Goal: Check status: Check status

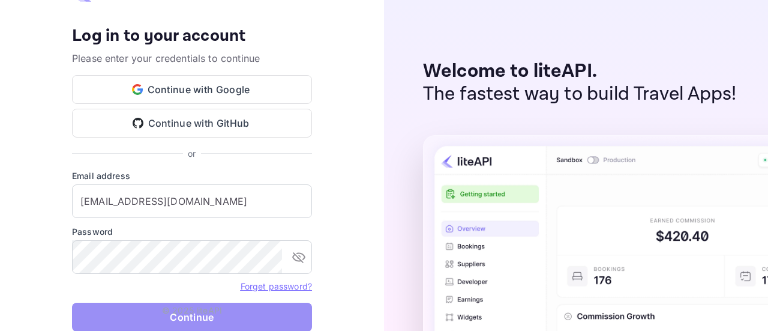
click at [238, 307] on button "Continue" at bounding box center [192, 316] width 240 height 29
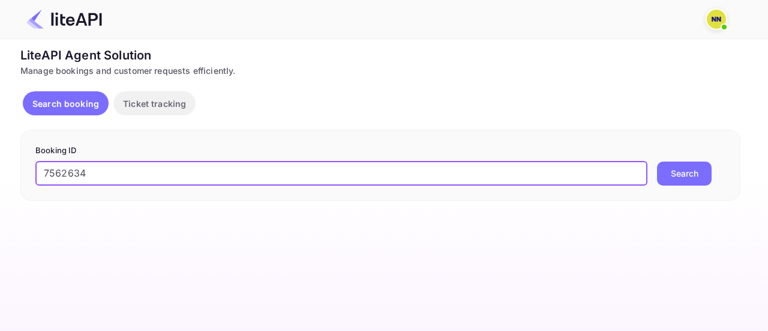
type input "7562634"
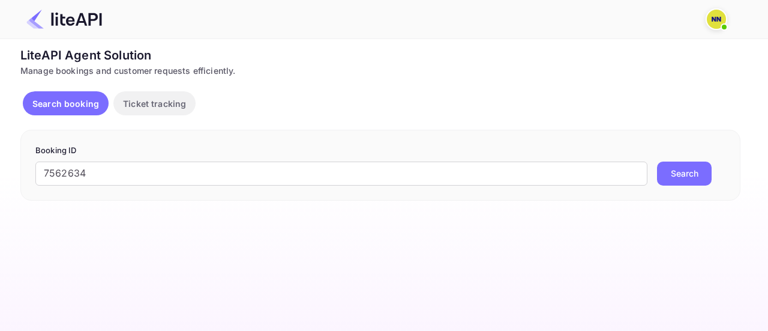
click at [691, 162] on button "Search" at bounding box center [684, 173] width 55 height 24
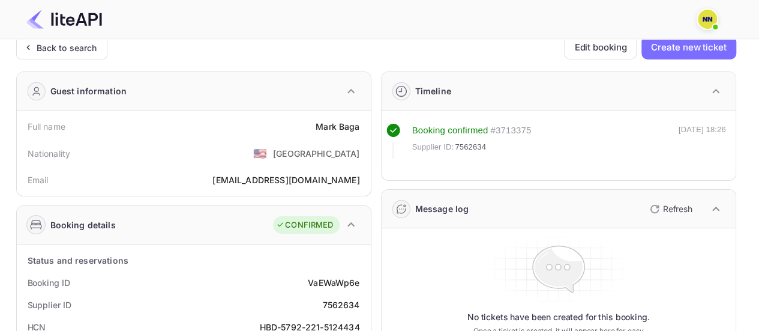
scroll to position [120, 0]
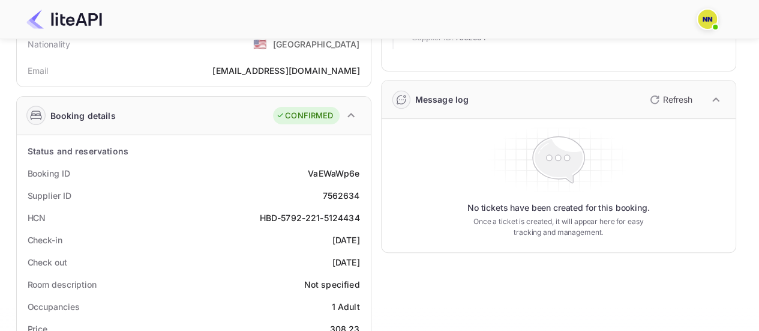
click at [293, 215] on div "HBD-5792-221-5124434" at bounding box center [310, 217] width 100 height 13
copy div "HBD-5792-221-5124434"
drag, startPoint x: 282, startPoint y: 216, endPoint x: 361, endPoint y: 215, distance: 79.2
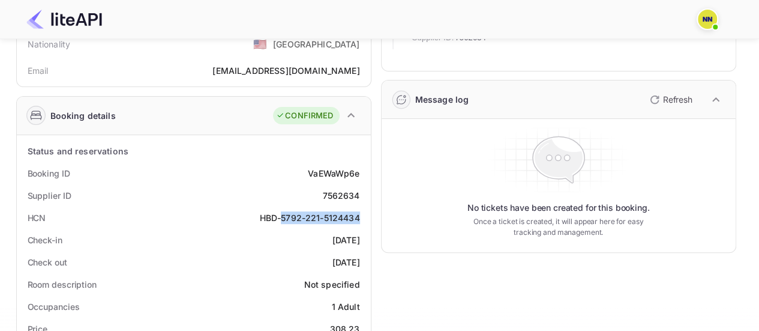
click at [361, 215] on div "HCN HBD-5792-221-5124434" at bounding box center [194, 217] width 344 height 22
copy div "[PHONE_NUMBER]"
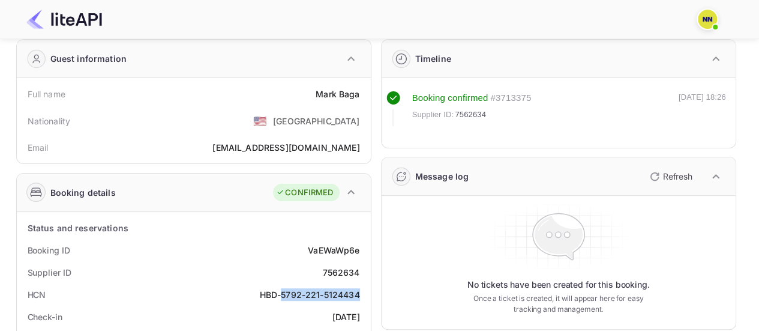
scroll to position [0, 0]
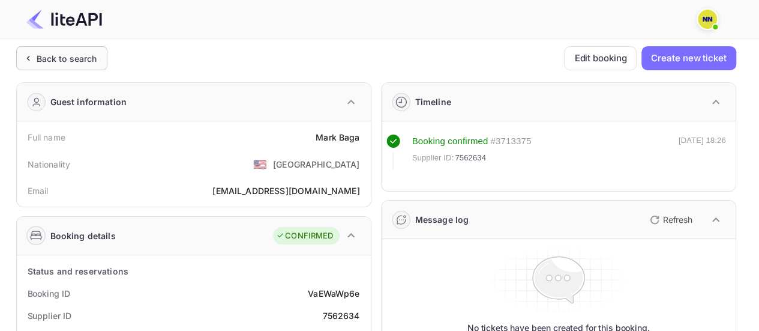
click at [73, 60] on div "Back to search" at bounding box center [67, 58] width 61 height 13
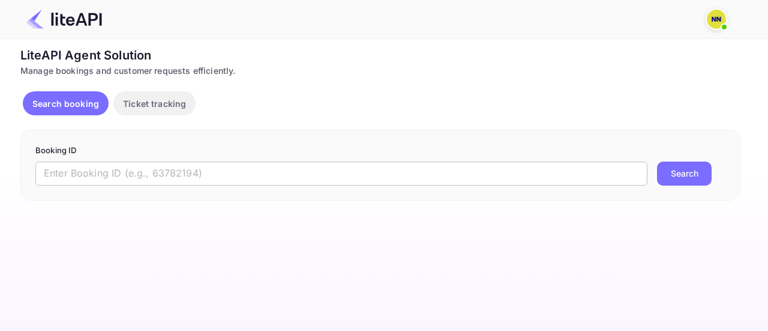
drag, startPoint x: 281, startPoint y: 169, endPoint x: 288, endPoint y: 169, distance: 6.6
click at [281, 169] on input "text" at bounding box center [341, 173] width 612 height 24
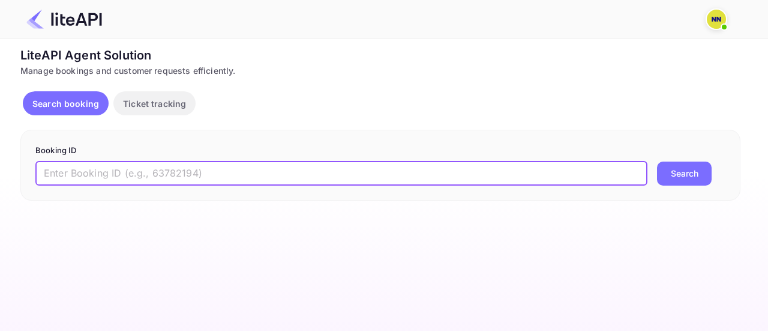
paste input "6849395"
type input "6849395"
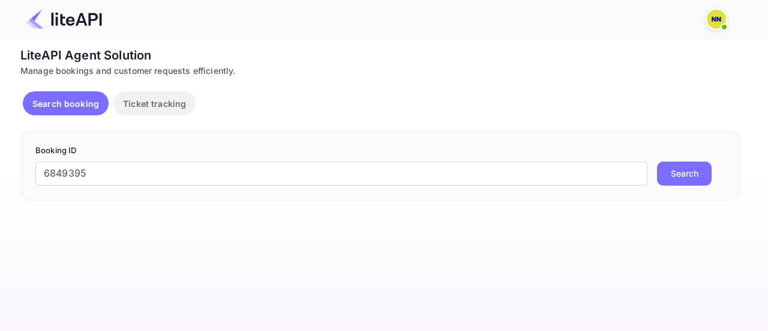
click at [691, 175] on button "Search" at bounding box center [684, 173] width 55 height 24
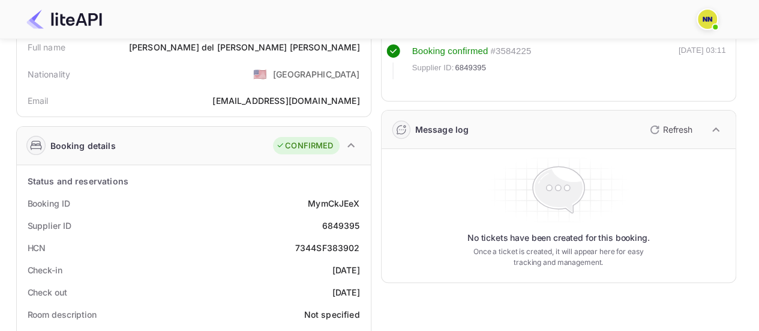
scroll to position [120, 0]
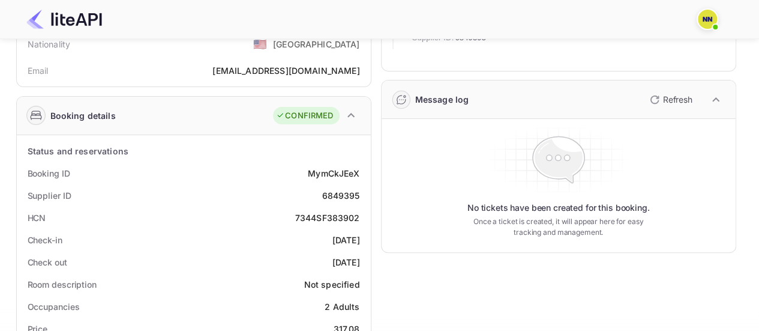
click at [329, 213] on div "7344SF383902" at bounding box center [327, 217] width 65 height 13
copy div "7344SF383902"
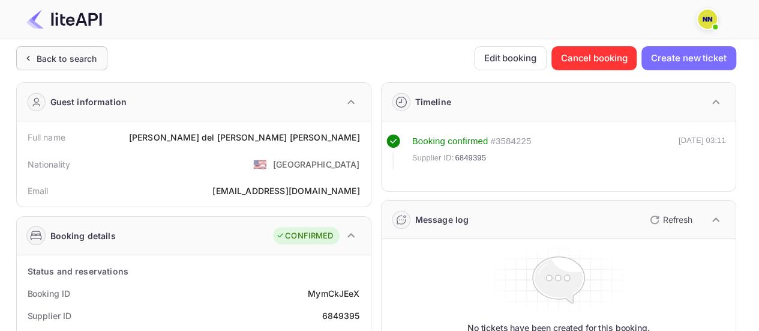
click at [66, 59] on div "Back to search" at bounding box center [67, 58] width 61 height 13
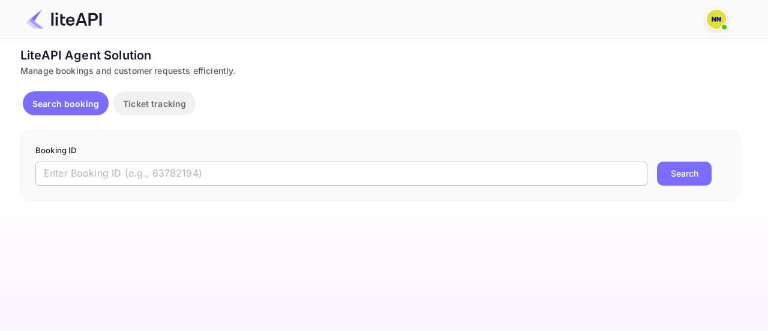
drag, startPoint x: 120, startPoint y: 177, endPoint x: 231, endPoint y: 179, distance: 111.0
click at [120, 177] on input "text" at bounding box center [341, 173] width 612 height 24
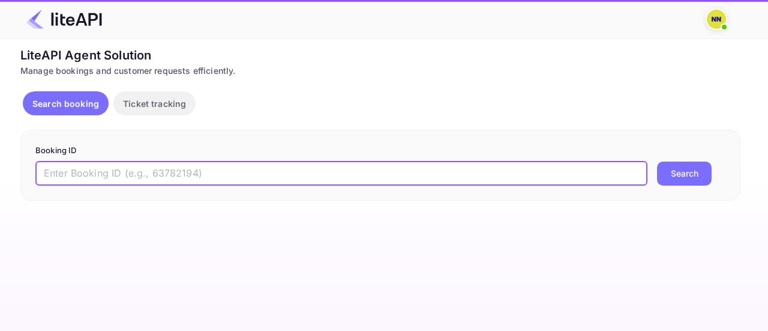
paste input "7521861"
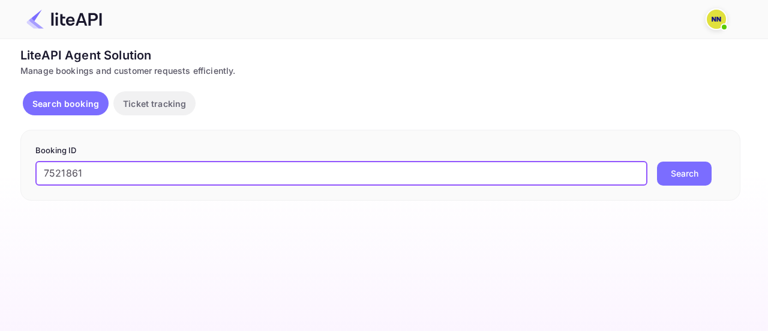
type input "7521861"
click at [695, 174] on button "Search" at bounding box center [684, 173] width 55 height 24
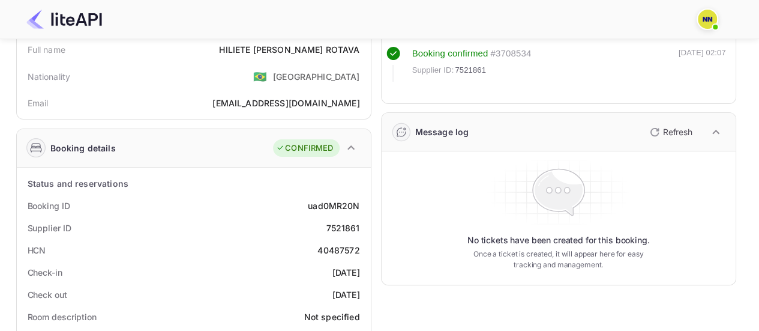
scroll to position [120, 0]
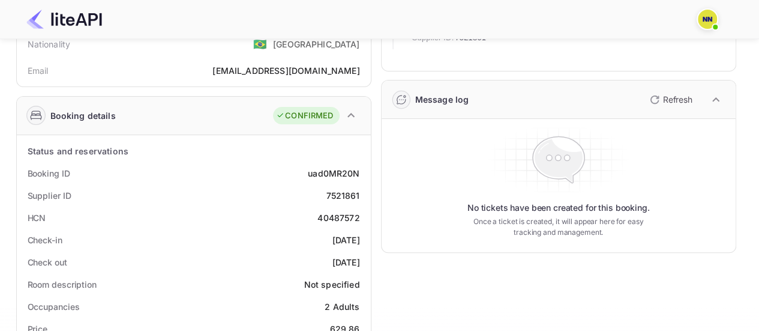
click at [340, 215] on div "40487572" at bounding box center [338, 217] width 42 height 13
copy div "40487572"
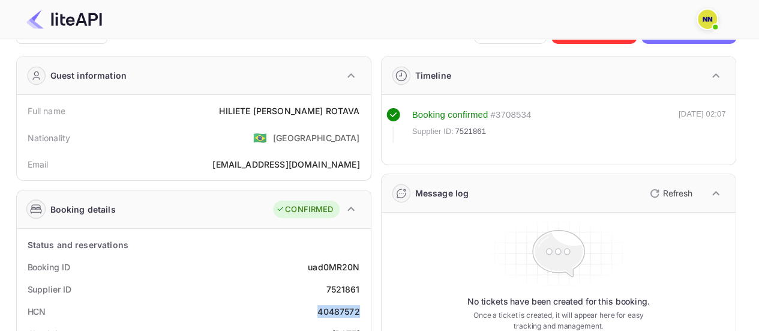
scroll to position [0, 0]
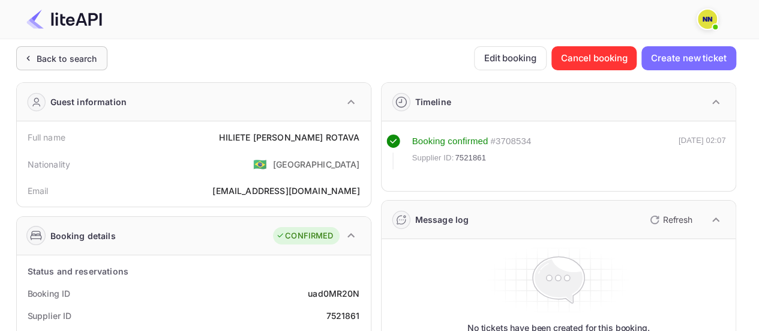
click at [66, 62] on div "Back to search" at bounding box center [67, 58] width 61 height 13
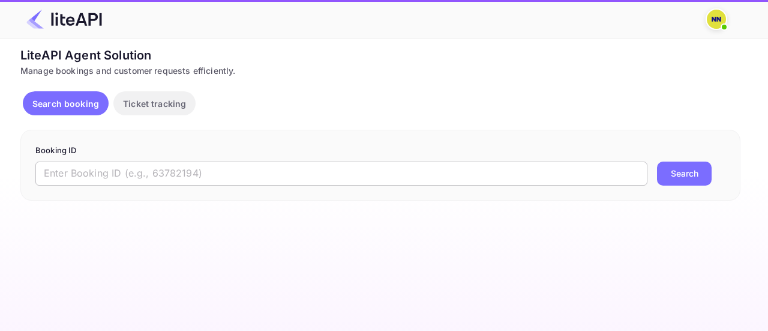
click at [299, 165] on input "text" at bounding box center [341, 173] width 612 height 24
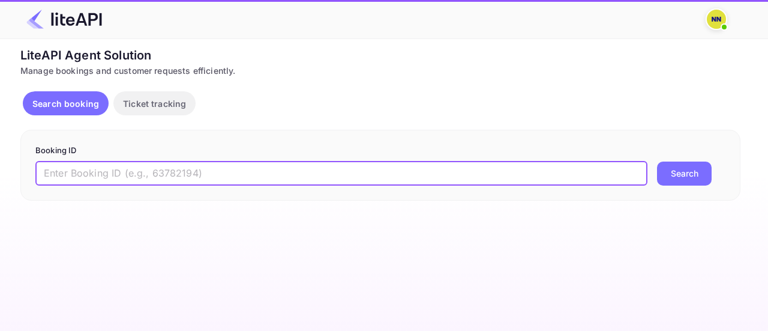
paste input "8623427"
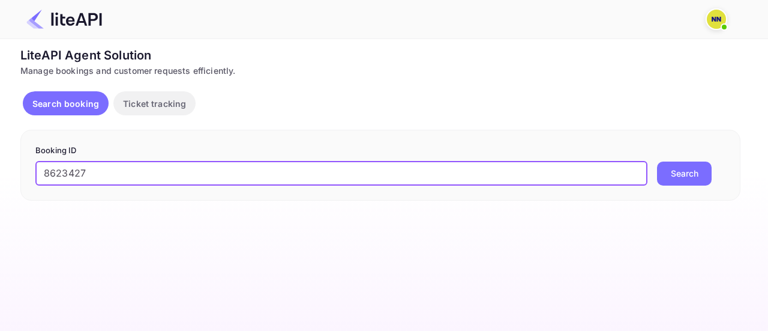
type input "8623427"
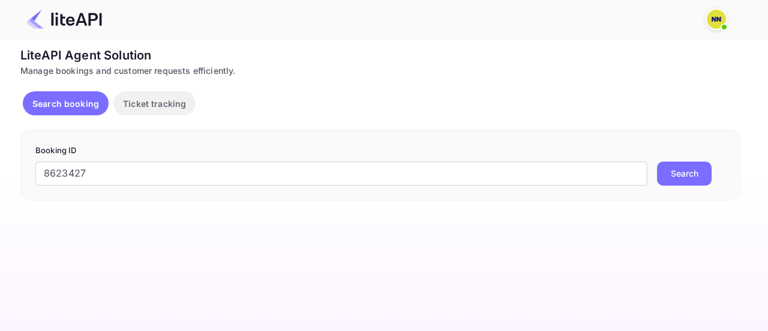
click at [682, 167] on button "Search" at bounding box center [684, 173] width 55 height 24
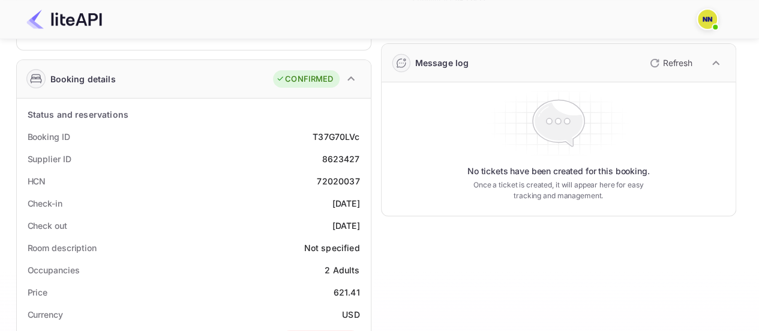
scroll to position [240, 0]
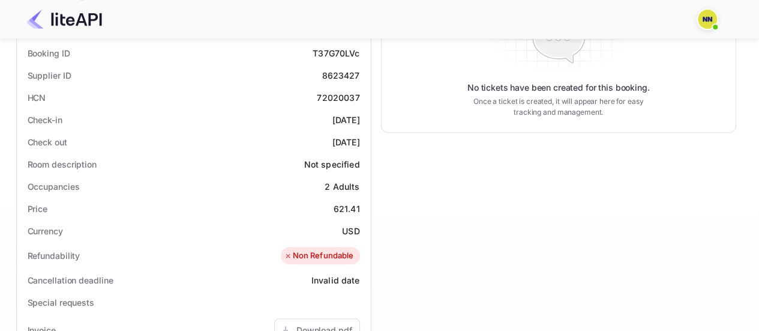
click at [344, 95] on div "72020037" at bounding box center [338, 97] width 43 height 13
copy div "72020037"
